Goal: Task Accomplishment & Management: Complete application form

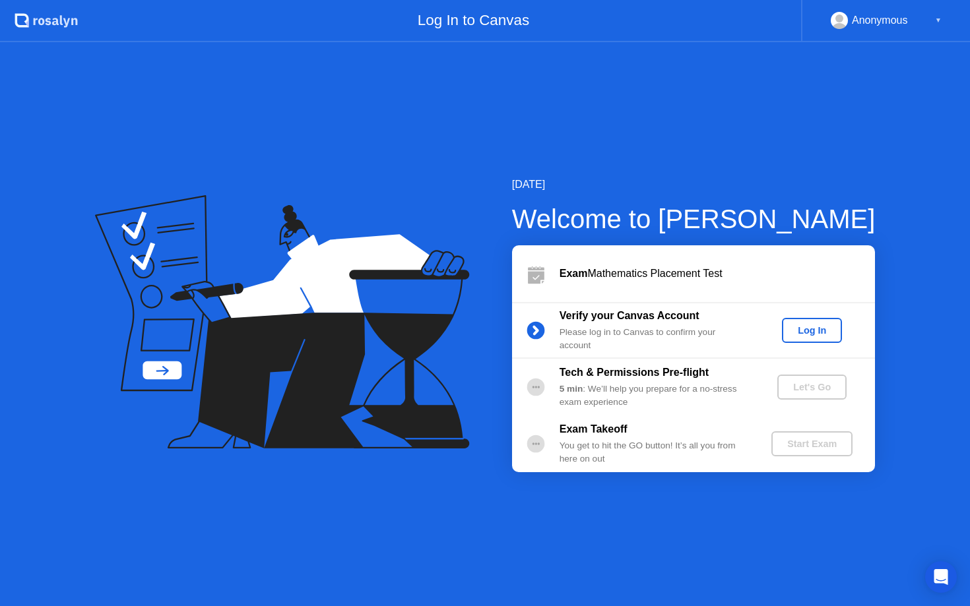
click at [812, 326] on div "Log In" at bounding box center [811, 330] width 49 height 11
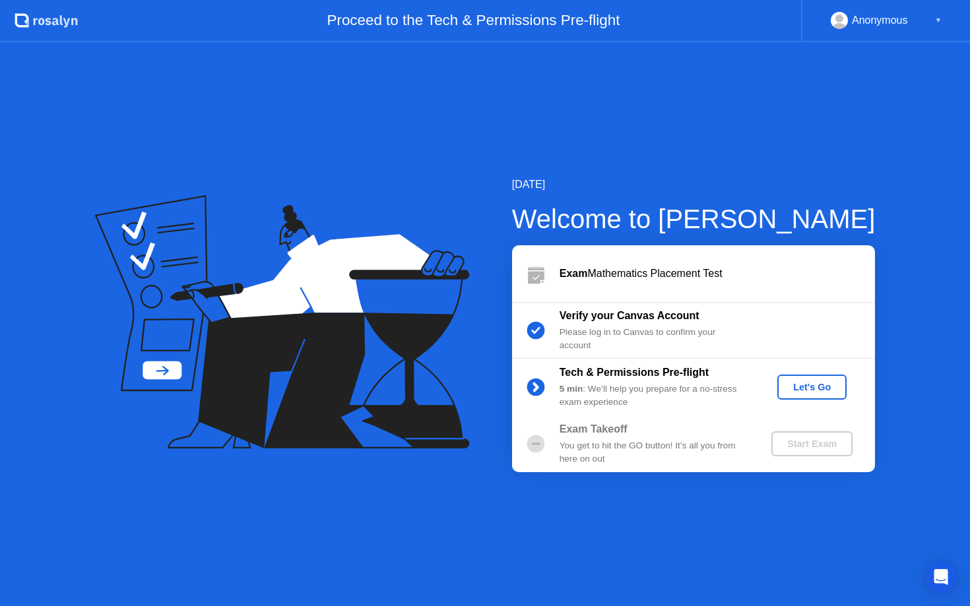
click at [817, 388] on div "Let's Go" at bounding box center [812, 387] width 59 height 11
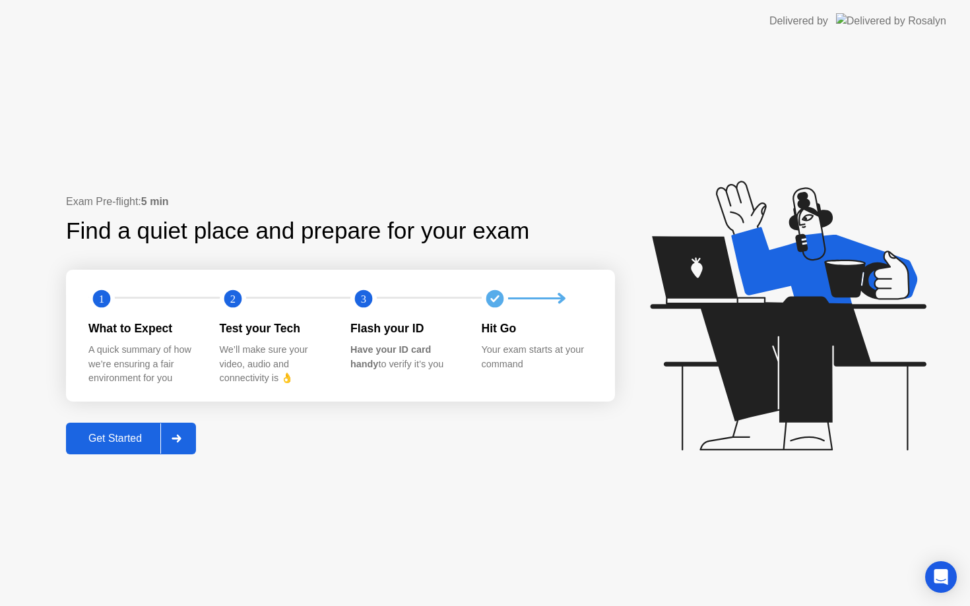
click at [146, 435] on div "Get Started" at bounding box center [115, 439] width 90 height 12
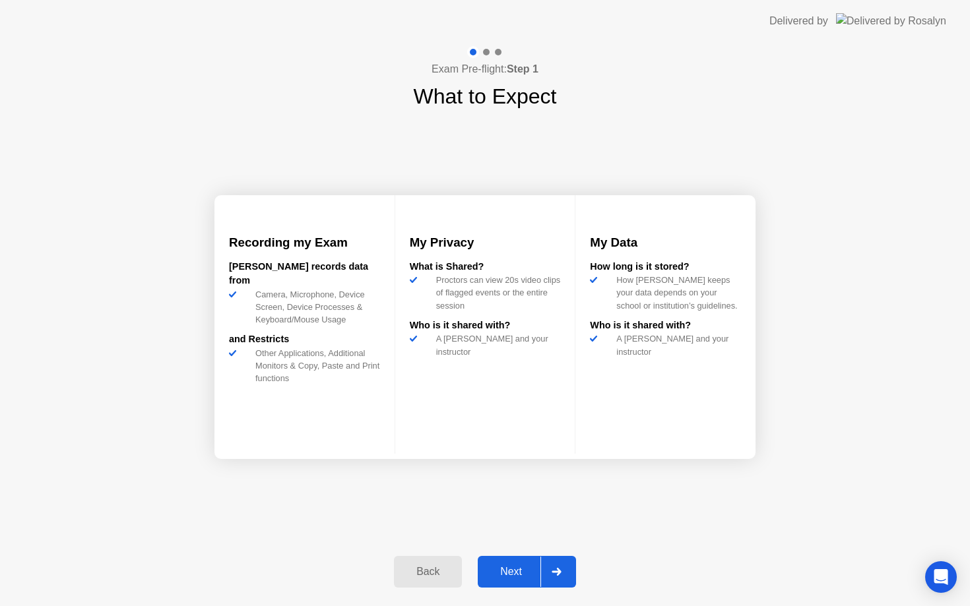
click at [565, 571] on div at bounding box center [556, 572] width 32 height 30
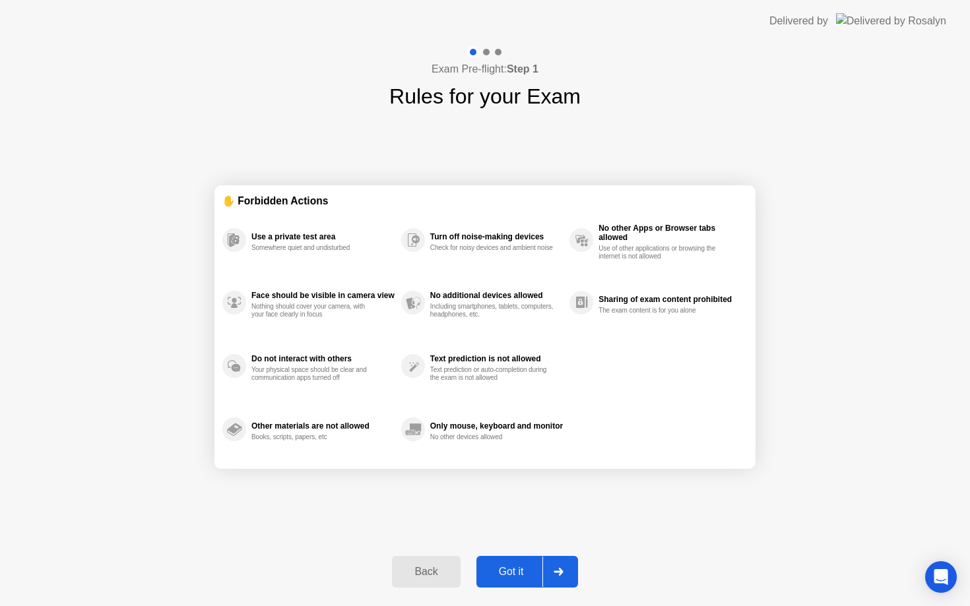
click at [553, 571] on div at bounding box center [558, 572] width 32 height 30
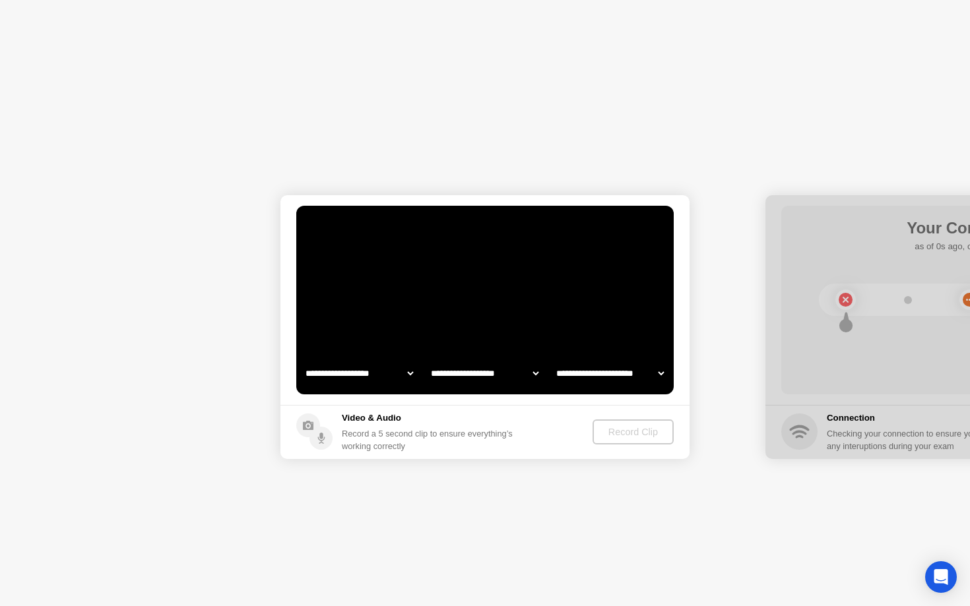
select select "**********"
select select "*******"
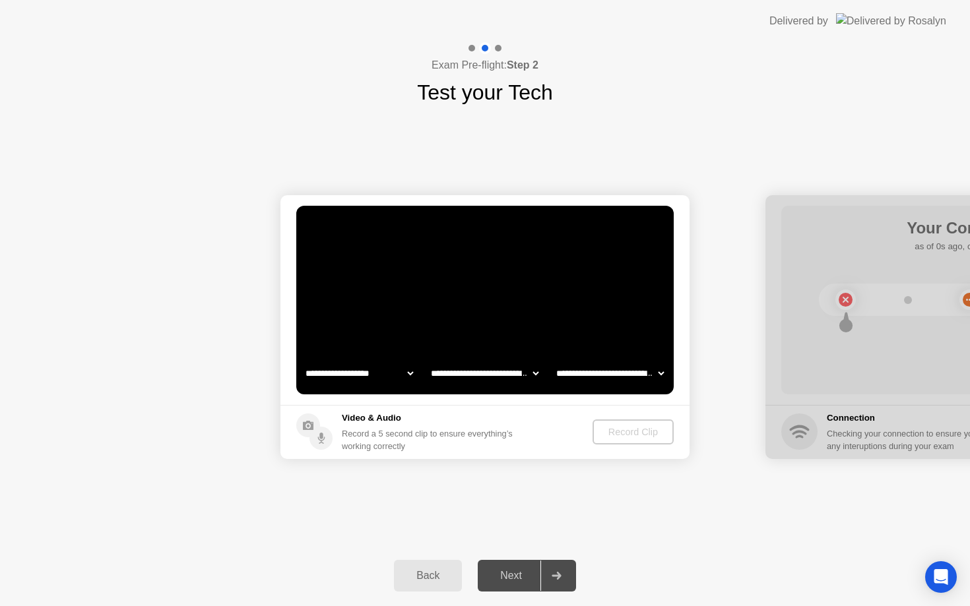
select select "**********"
click at [172, 567] on div "Back Next" at bounding box center [485, 576] width 970 height 61
click at [376, 377] on select "**********" at bounding box center [359, 373] width 113 height 26
click at [633, 432] on div "Record Clip" at bounding box center [633, 432] width 71 height 11
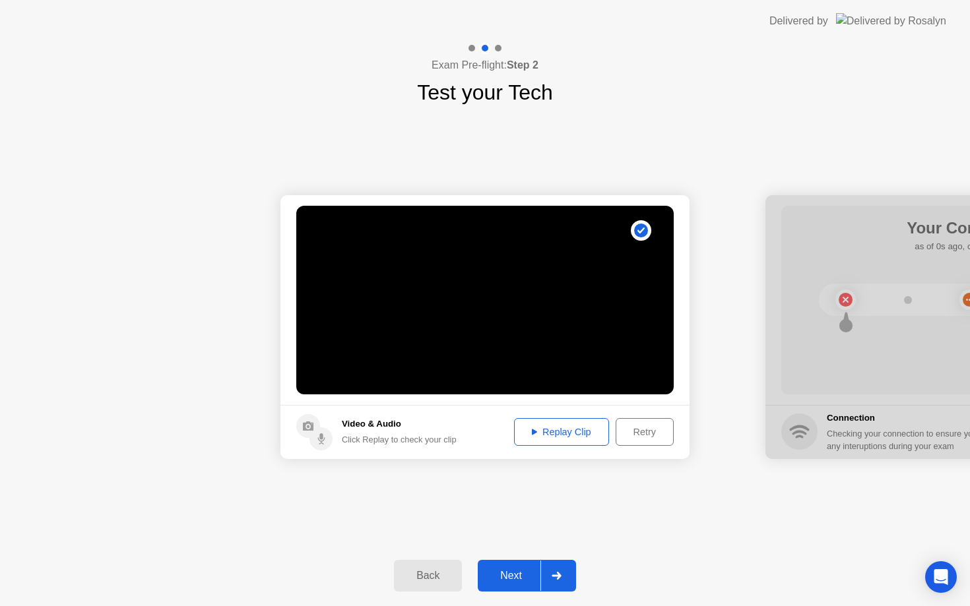
click at [544, 432] on div "Replay Clip" at bounding box center [562, 432] width 86 height 11
click at [591, 428] on div "Replay Clip" at bounding box center [562, 432] width 86 height 11
click at [622, 428] on div "Retry" at bounding box center [644, 432] width 49 height 11
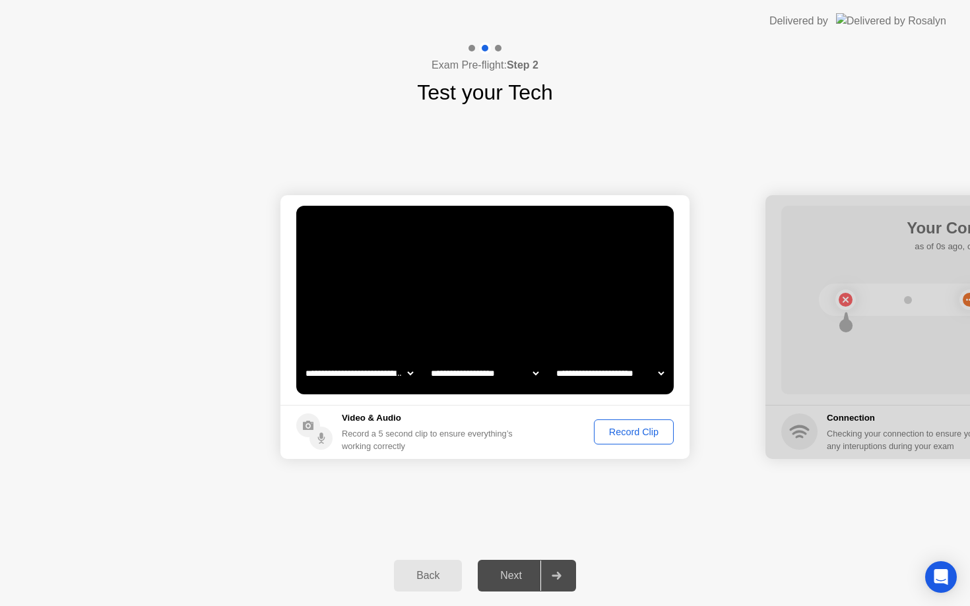
click at [629, 435] on div "Record Clip" at bounding box center [633, 432] width 71 height 11
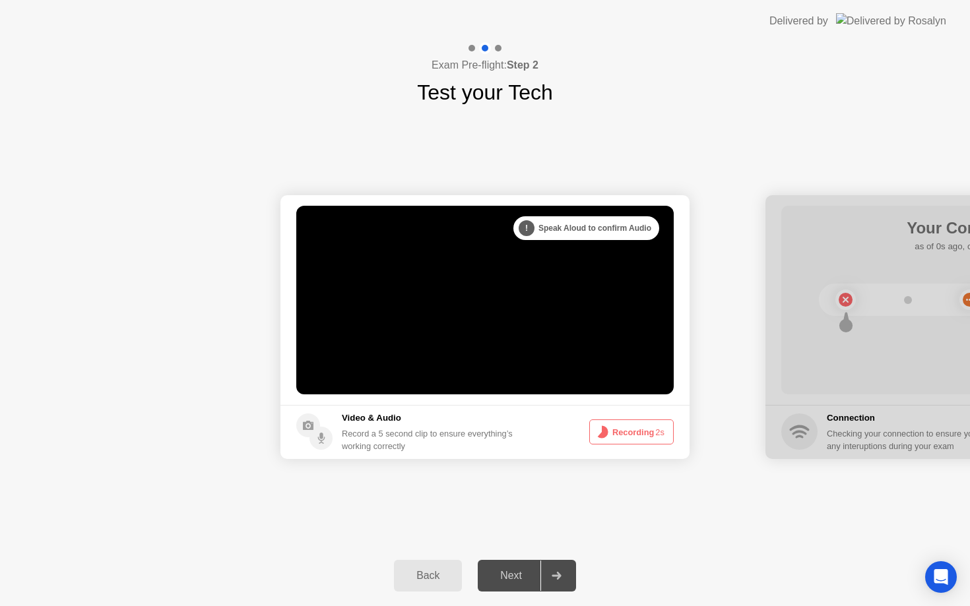
click at [620, 429] on button "Recording 2s" at bounding box center [631, 432] width 84 height 25
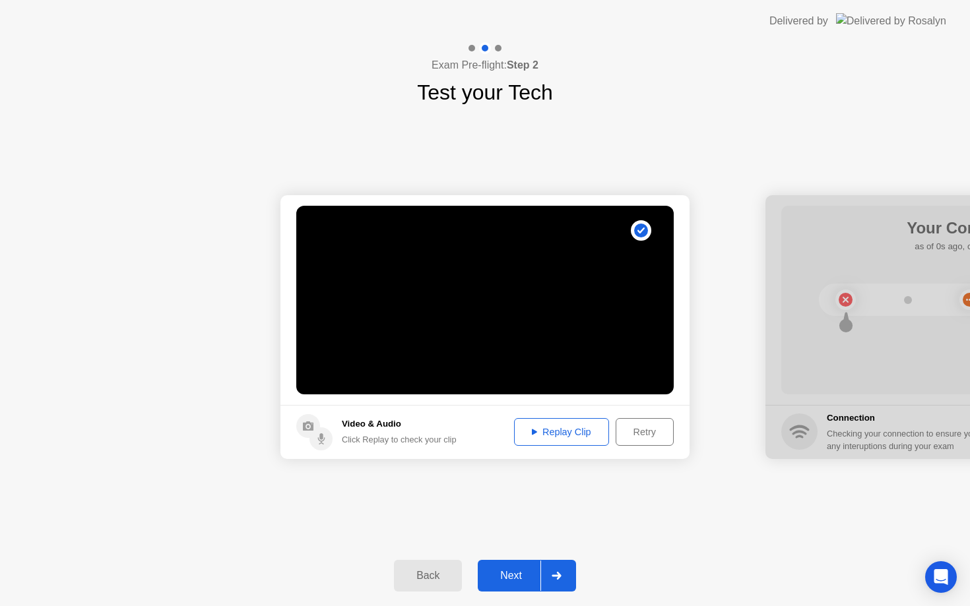
click at [522, 576] on div "Next" at bounding box center [511, 576] width 59 height 12
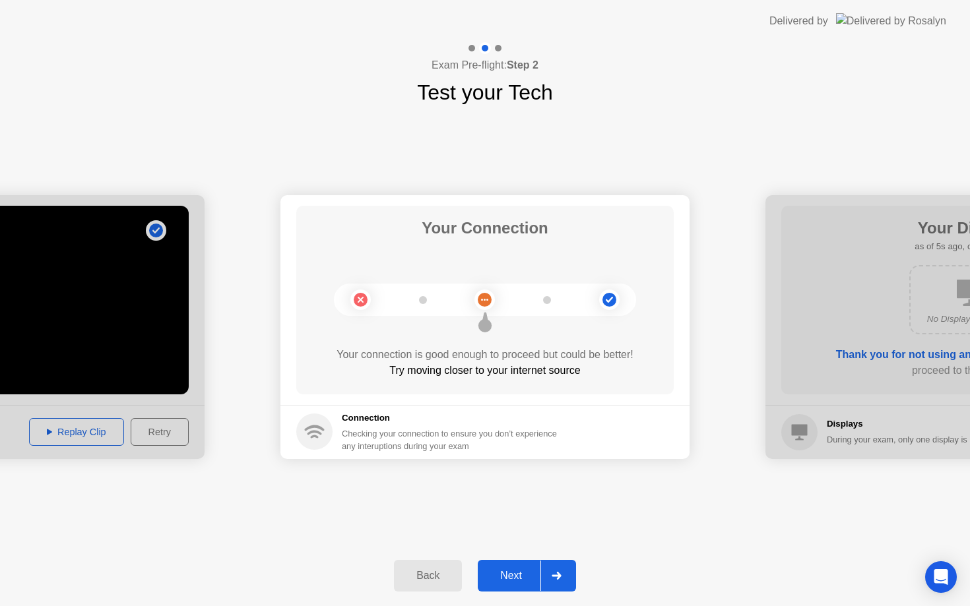
click at [515, 570] on div "Next" at bounding box center [511, 576] width 59 height 12
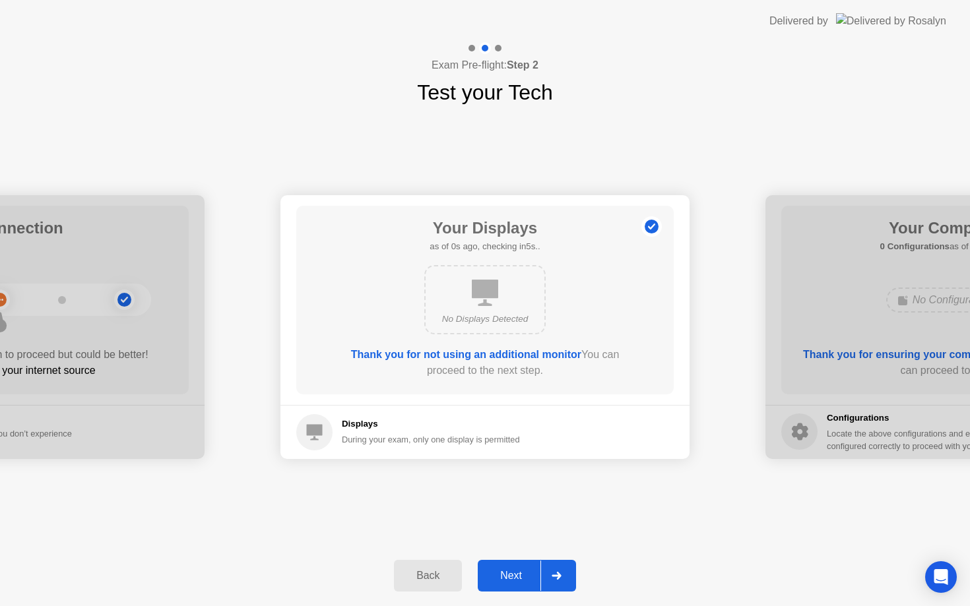
click at [511, 567] on button "Next" at bounding box center [527, 576] width 98 height 32
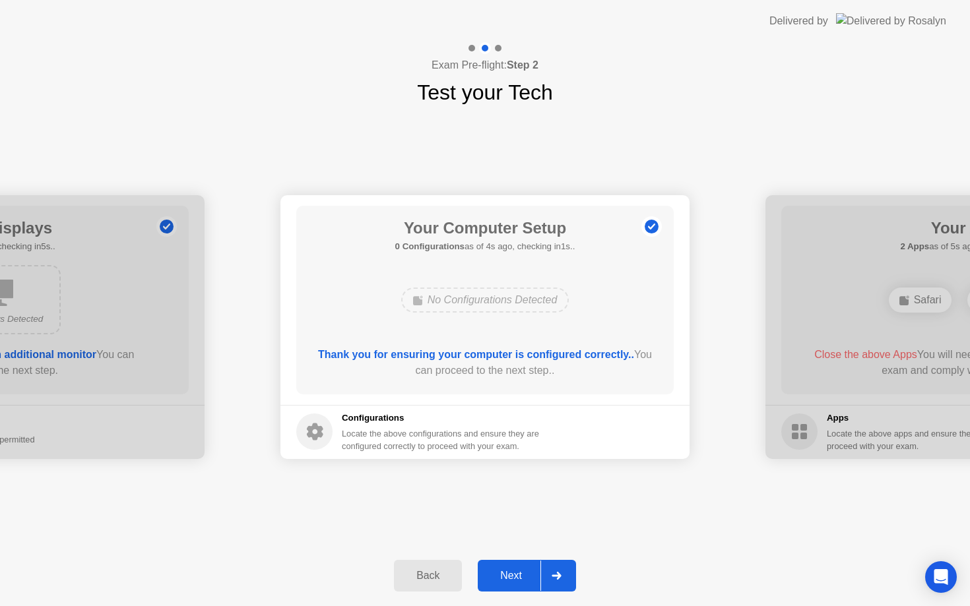
click at [544, 572] on div at bounding box center [556, 576] width 32 height 30
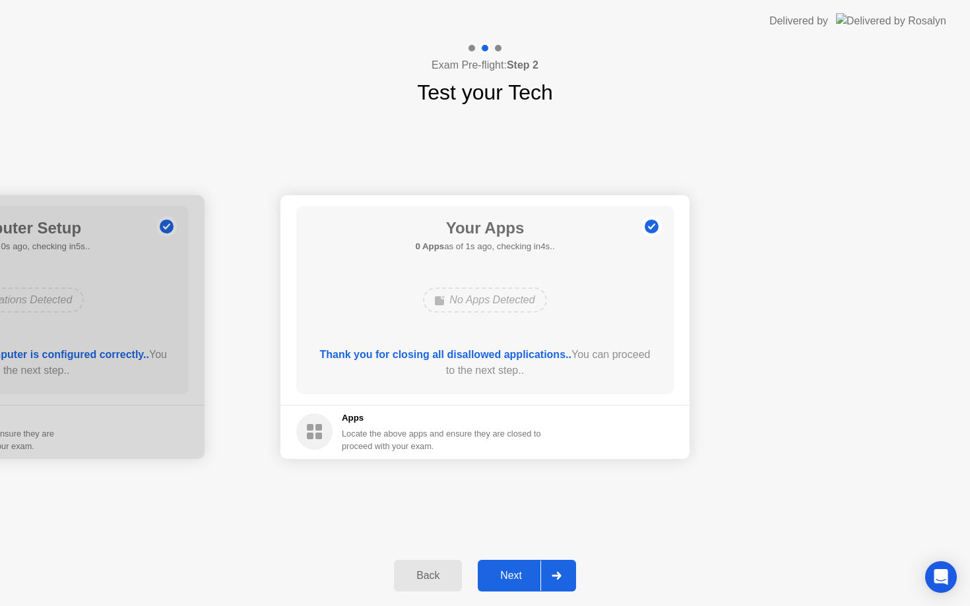
click at [556, 571] on div at bounding box center [556, 576] width 32 height 30
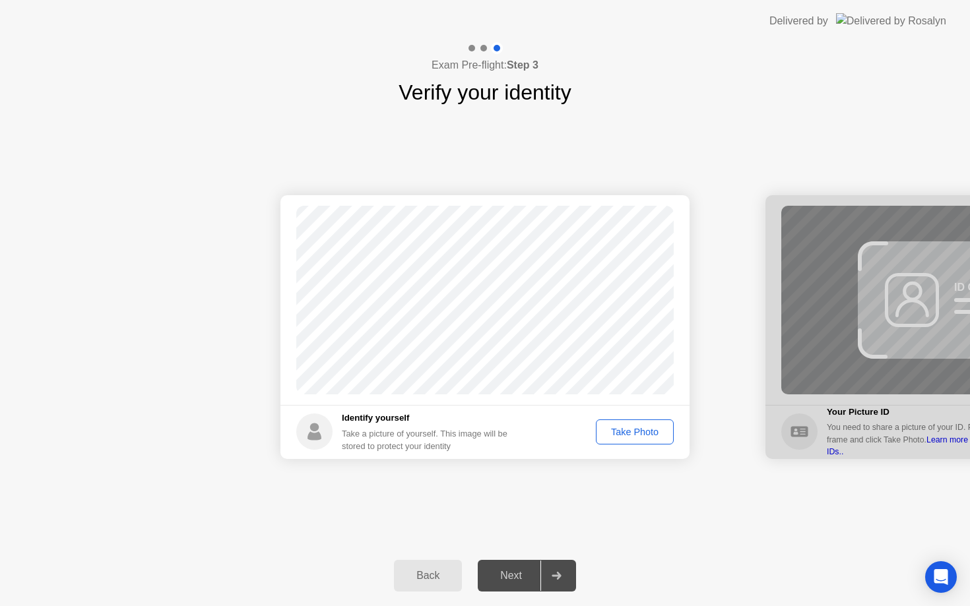
click at [637, 433] on div "Take Photo" at bounding box center [634, 432] width 69 height 11
click at [549, 575] on div at bounding box center [556, 576] width 32 height 30
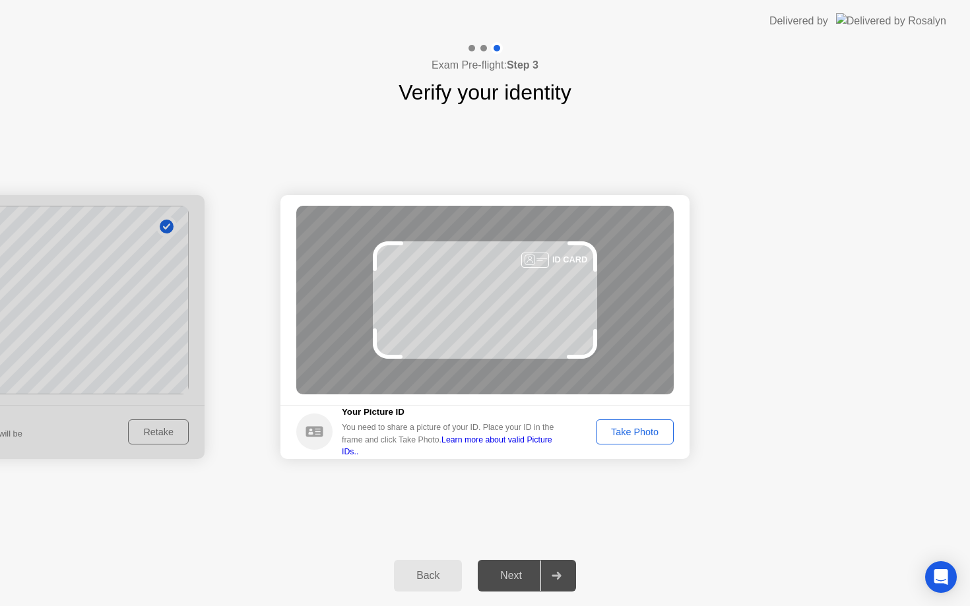
click at [629, 428] on div "Take Photo" at bounding box center [634, 432] width 69 height 11
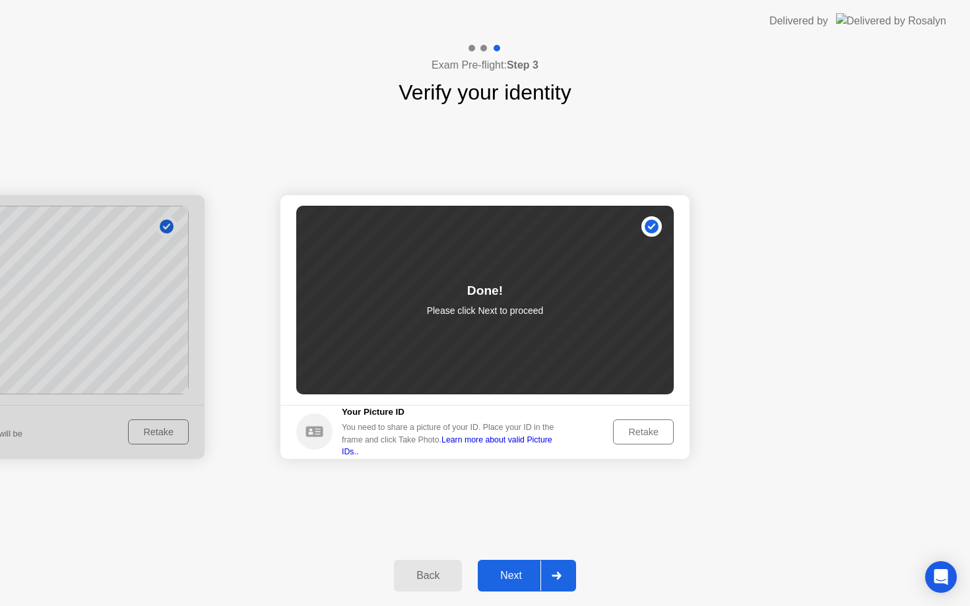
click at [523, 577] on div "Next" at bounding box center [511, 576] width 59 height 12
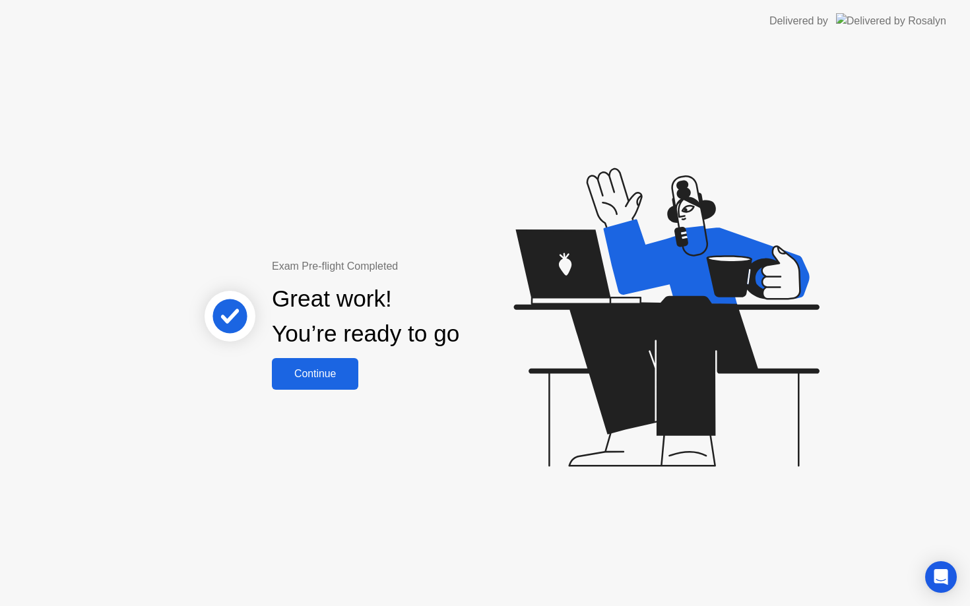
click at [325, 376] on div "Continue" at bounding box center [315, 374] width 79 height 12
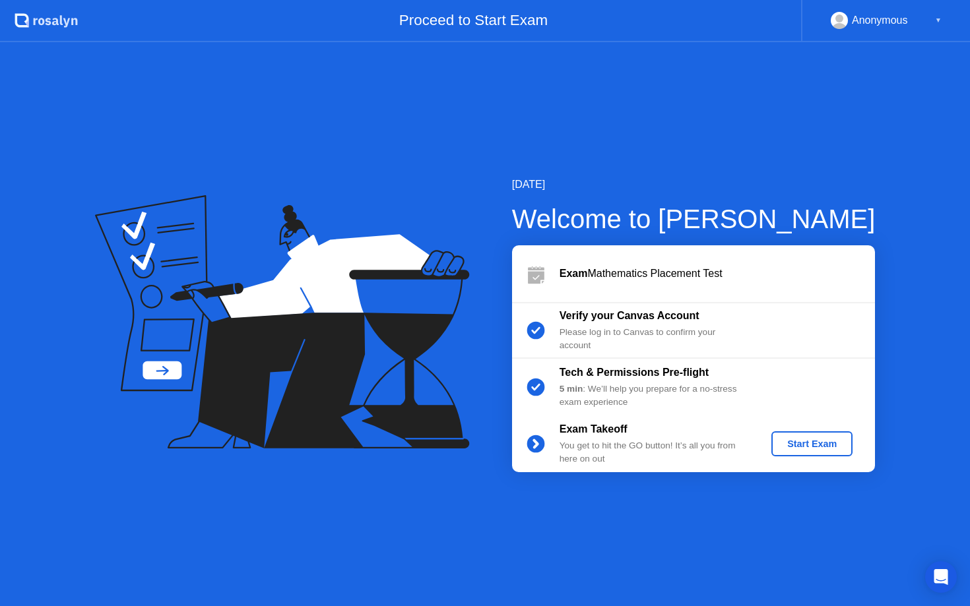
click at [797, 447] on div "Start Exam" at bounding box center [812, 444] width 71 height 11
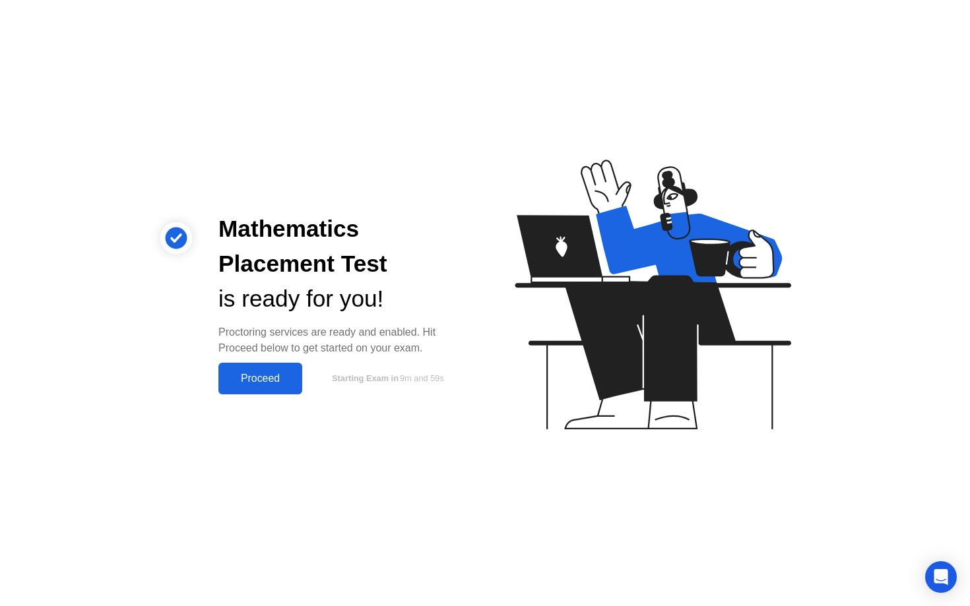
click at [271, 379] on div "Proceed" at bounding box center [260, 379] width 76 height 12
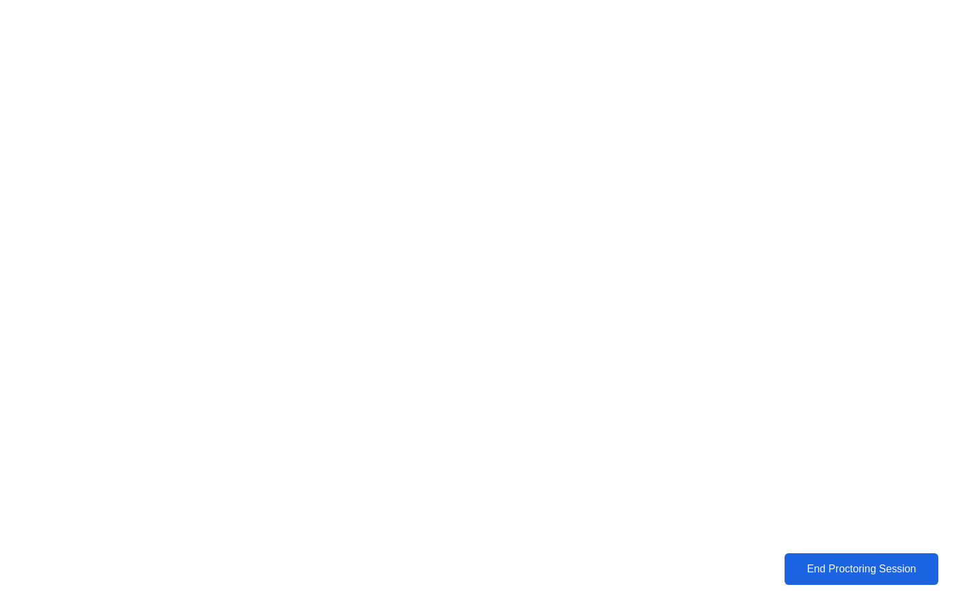
click at [825, 571] on div "End Proctoring Session" at bounding box center [861, 569] width 146 height 12
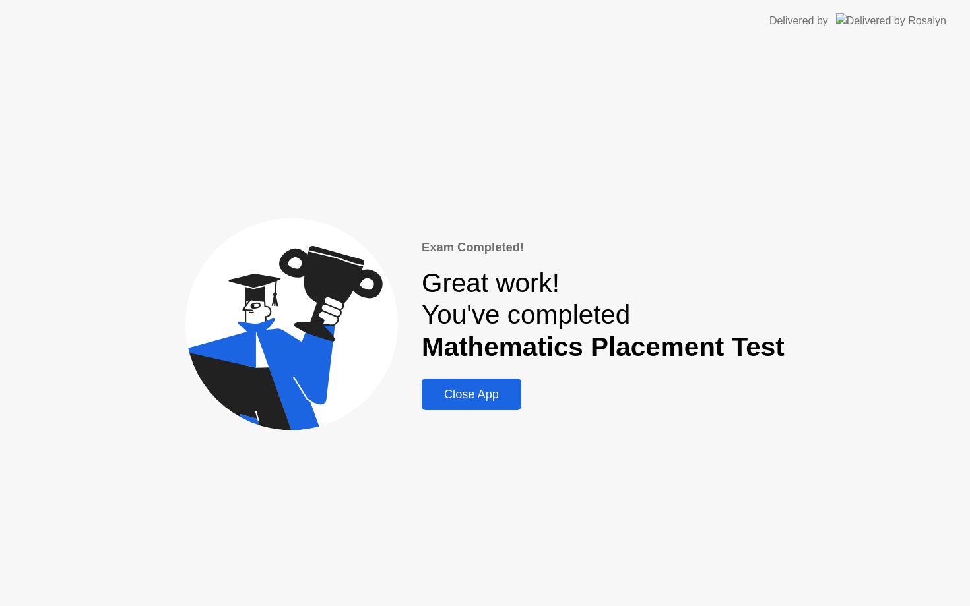
click at [477, 422] on div "Exam Completed! Great work! You've completed Mathematics Placement Test Close A…" at bounding box center [485, 324] width 970 height 564
click at [471, 392] on div "Close App" at bounding box center [472, 395] width 92 height 14
